Goal: Find specific fact: Find specific fact

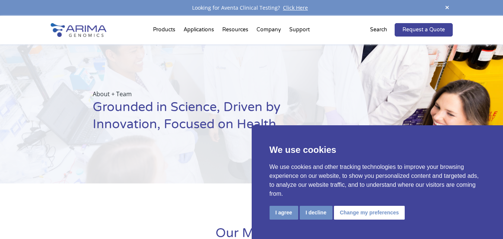
click at [156, 55] on div "About + Team Grounded in Science, Driven by Innovation, Focused on Health" at bounding box center [185, 113] width 371 height 139
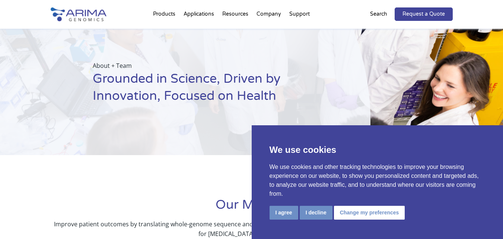
scroll to position [30, 0]
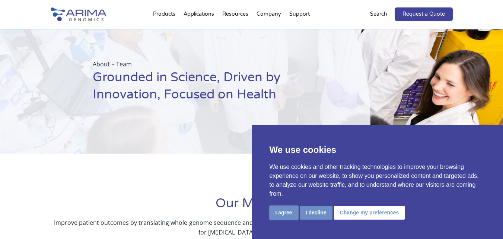
click at [275, 211] on button "I agree" at bounding box center [284, 213] width 29 height 14
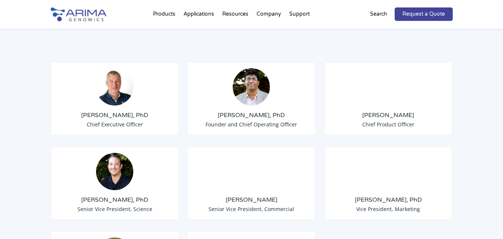
scroll to position [596, 0]
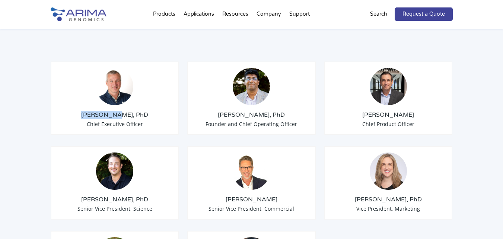
drag, startPoint x: 79, startPoint y: 102, endPoint x: 121, endPoint y: 107, distance: 42.3
click at [121, 111] on h3 "[PERSON_NAME], PhD" at bounding box center [115, 115] width 116 height 8
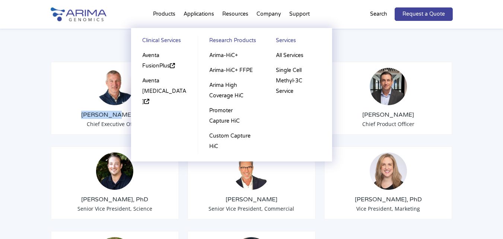
copy h3 "[PERSON_NAME]"
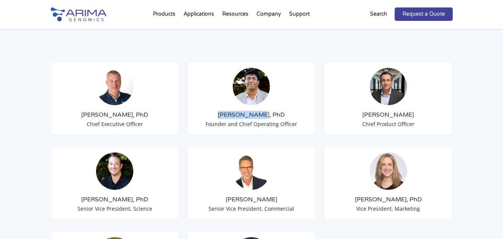
drag, startPoint x: 224, startPoint y: 105, endPoint x: 261, endPoint y: 107, distance: 36.9
click at [261, 111] on h3 "[PERSON_NAME], PhD" at bounding box center [252, 115] width 116 height 8
copy h3 "[PERSON_NAME]"
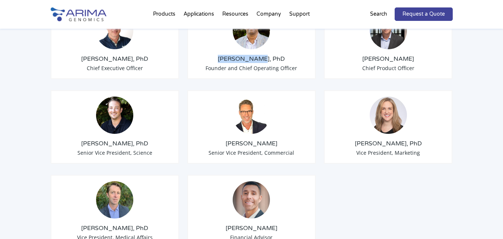
scroll to position [656, 0]
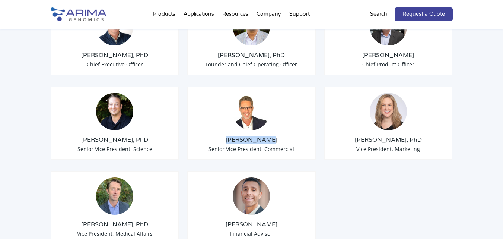
drag, startPoint x: 226, startPoint y: 132, endPoint x: 272, endPoint y: 129, distance: 46.3
click at [272, 136] on h3 "[PERSON_NAME]" at bounding box center [252, 140] width 116 height 8
copy h3 "[PERSON_NAME]"
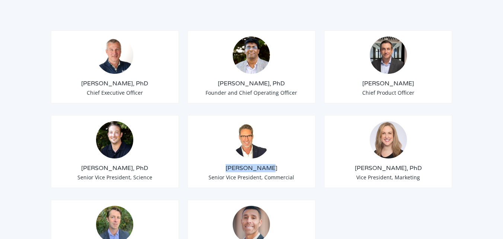
scroll to position [627, 0]
